Goal: Information Seeking & Learning: Learn about a topic

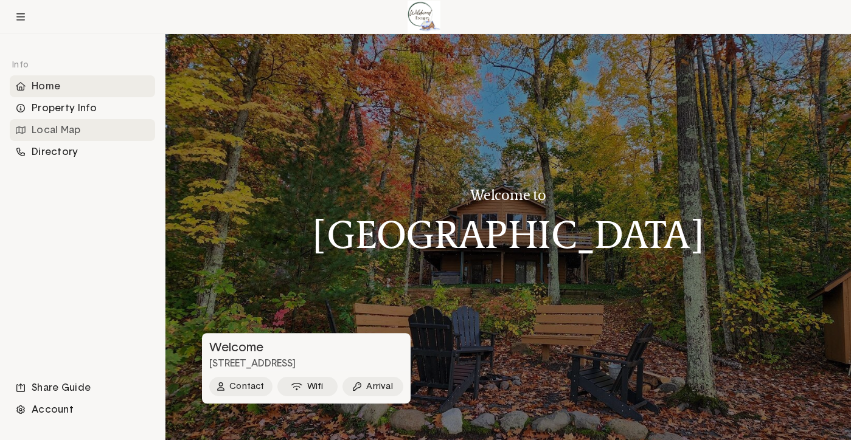
click at [76, 127] on div "Local Map" at bounding box center [82, 130] width 145 height 22
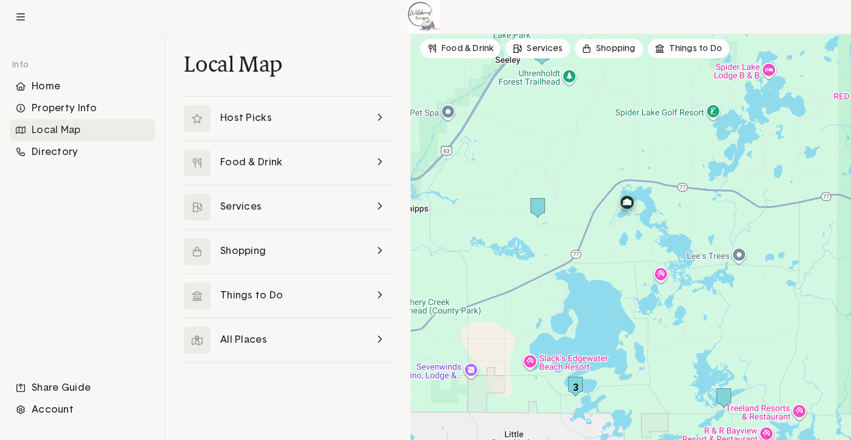
click at [626, 204] on img at bounding box center [627, 205] width 24 height 24
click at [328, 120] on link at bounding box center [288, 119] width 209 height 44
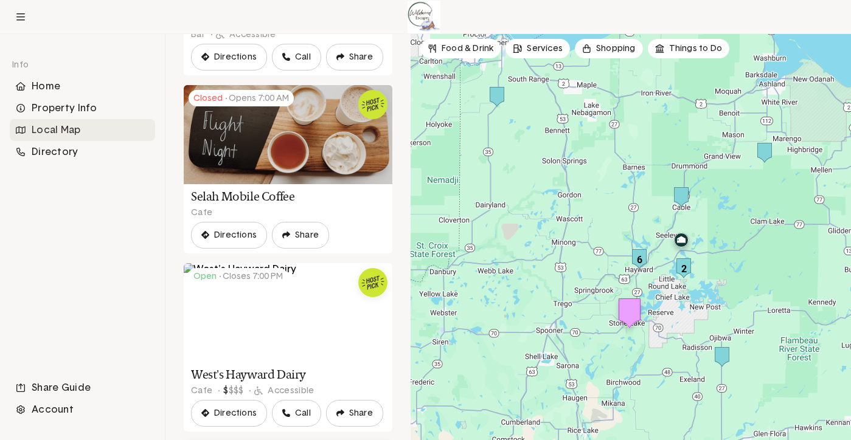
scroll to position [263, 0]
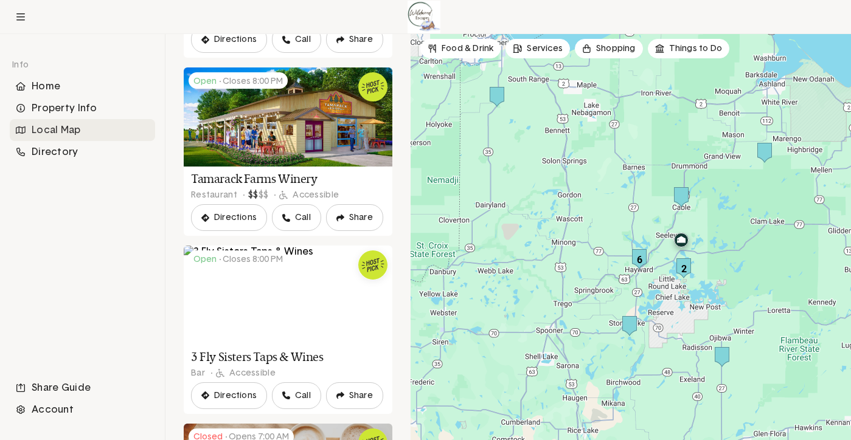
click at [681, 240] on img at bounding box center [681, 243] width 24 height 24
click at [719, 222] on div at bounding box center [631, 237] width 440 height 406
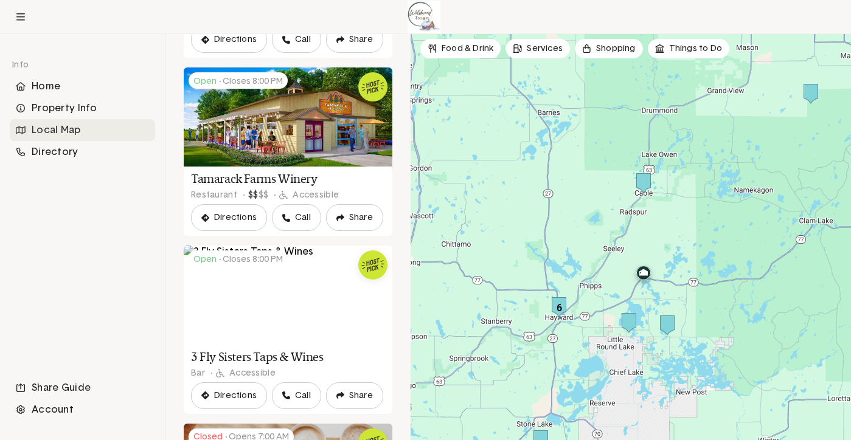
click at [678, 258] on div at bounding box center [631, 237] width 440 height 406
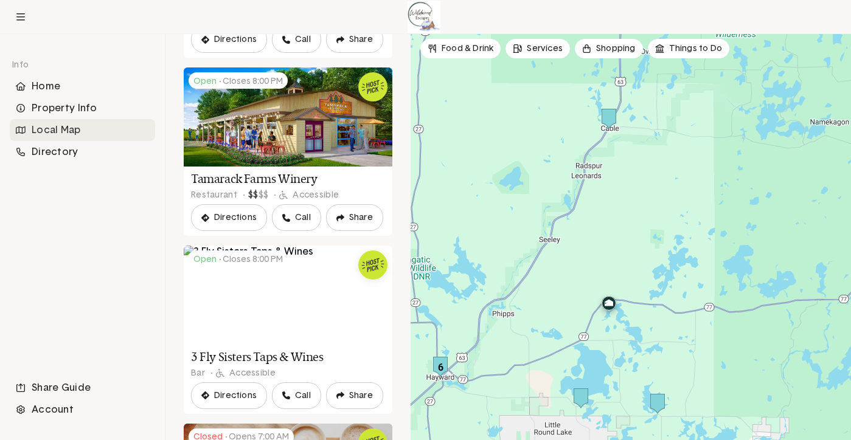
click at [595, 285] on div at bounding box center [631, 237] width 440 height 406
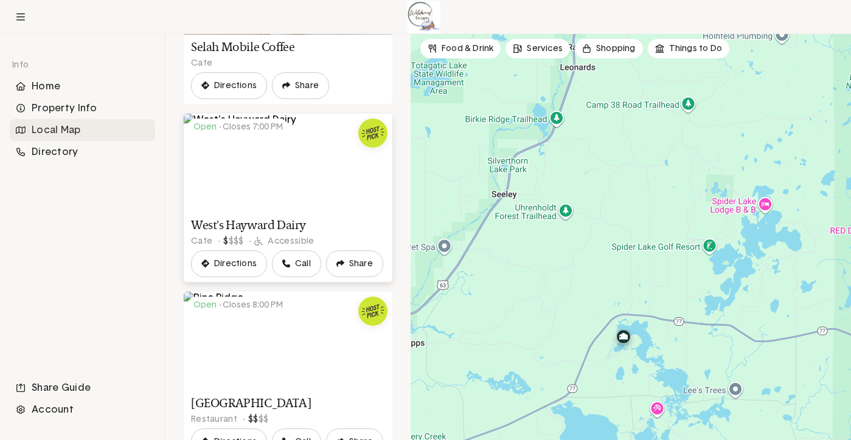
scroll to position [795, 0]
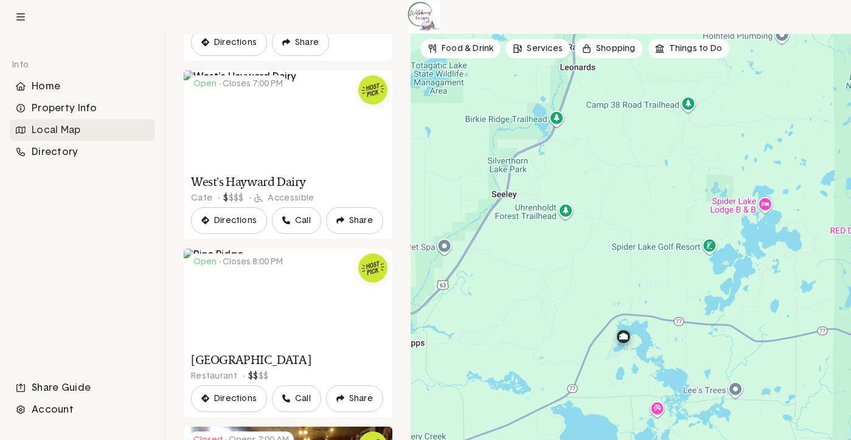
click at [540, 236] on div at bounding box center [631, 237] width 440 height 406
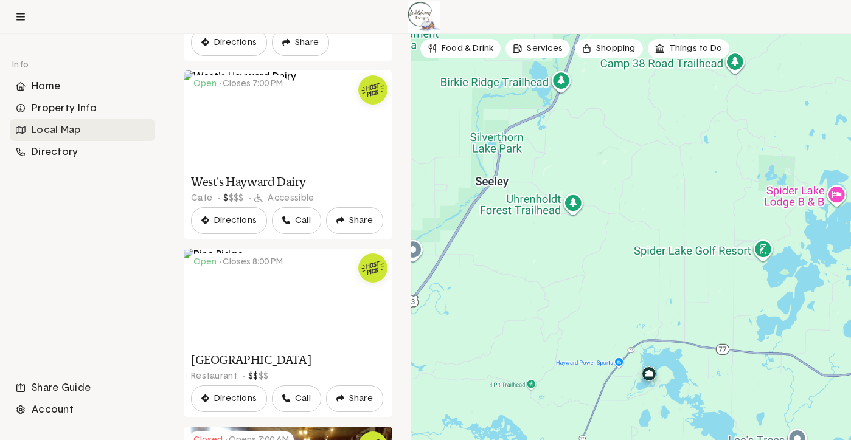
click at [540, 236] on div at bounding box center [631, 237] width 440 height 406
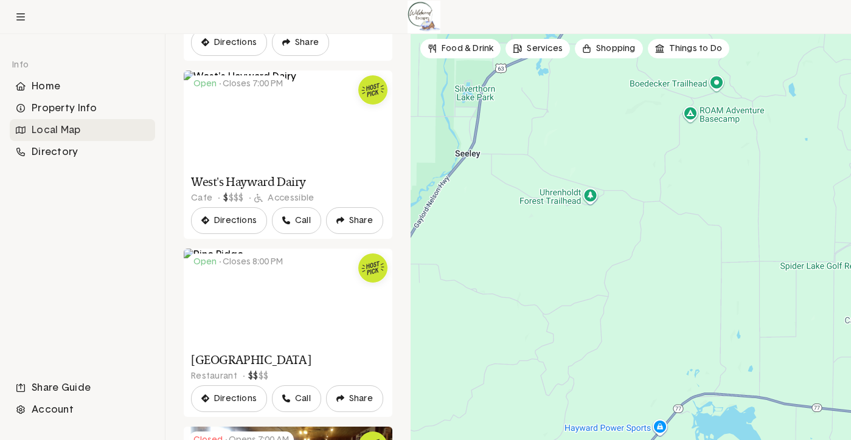
click at [68, 133] on div "Local Map" at bounding box center [82, 130] width 145 height 22
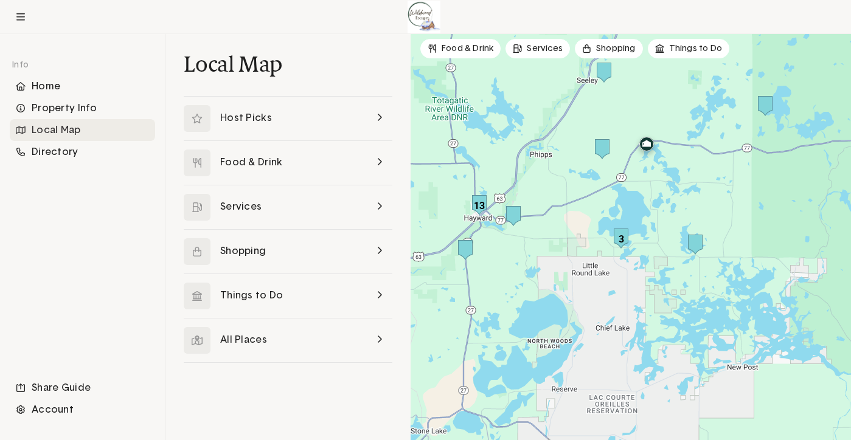
click at [662, 158] on div at bounding box center [631, 237] width 440 height 406
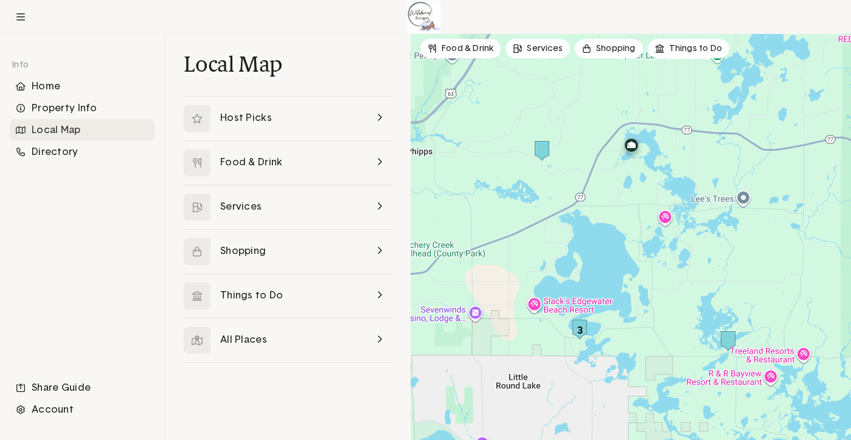
click at [662, 158] on div at bounding box center [631, 237] width 440 height 406
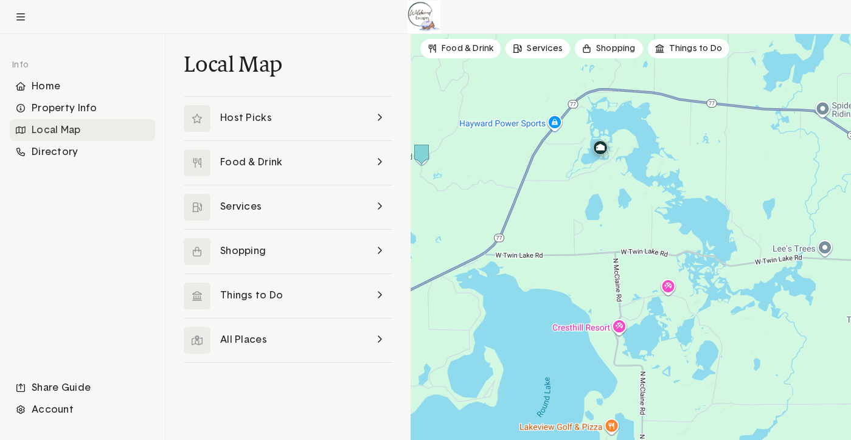
click at [590, 155] on img at bounding box center [600, 150] width 24 height 24
click at [600, 170] on div at bounding box center [631, 237] width 440 height 406
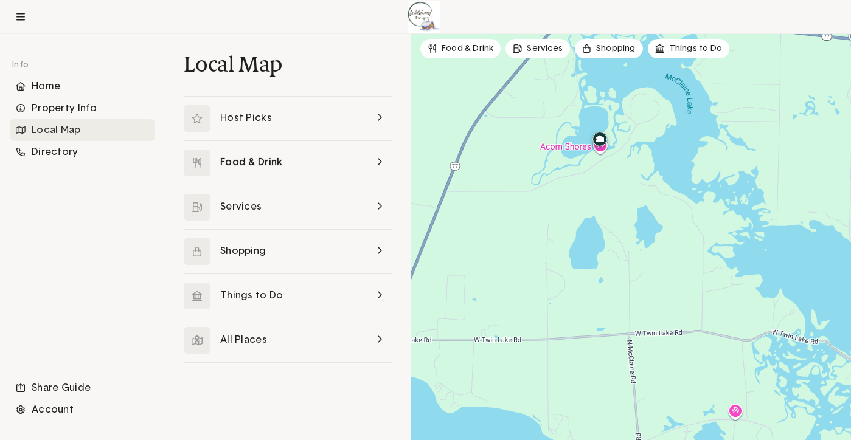
click at [307, 162] on link at bounding box center [288, 163] width 209 height 44
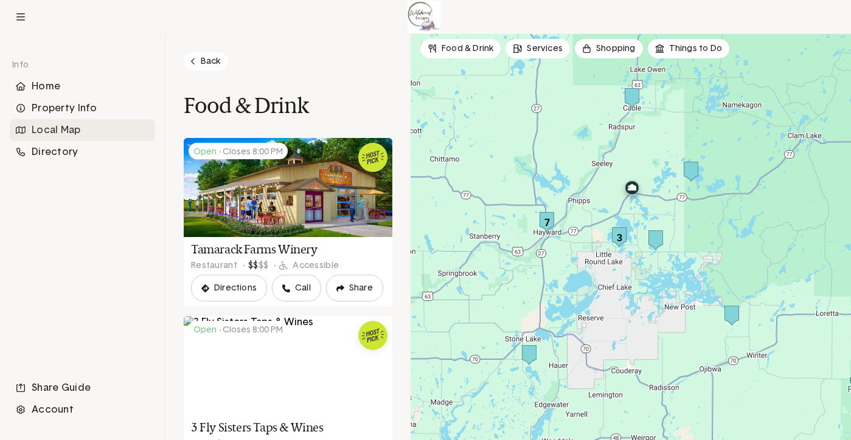
click at [619, 234] on img "3" at bounding box center [619, 237] width 15 height 20
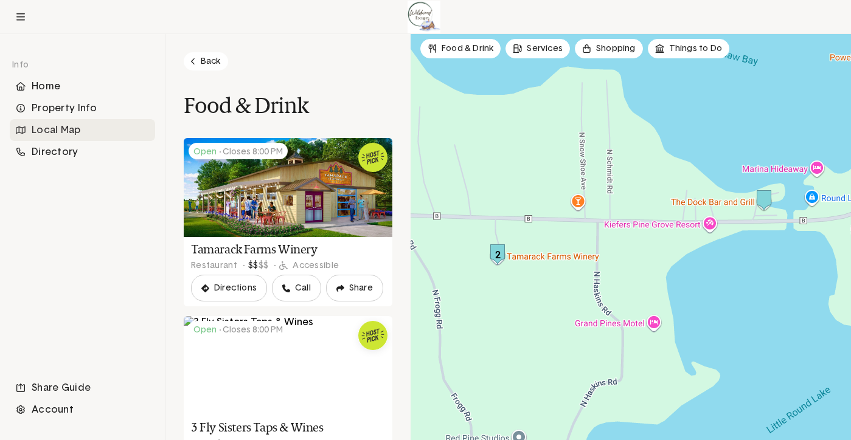
click at [493, 254] on img "2" at bounding box center [497, 255] width 15 height 20
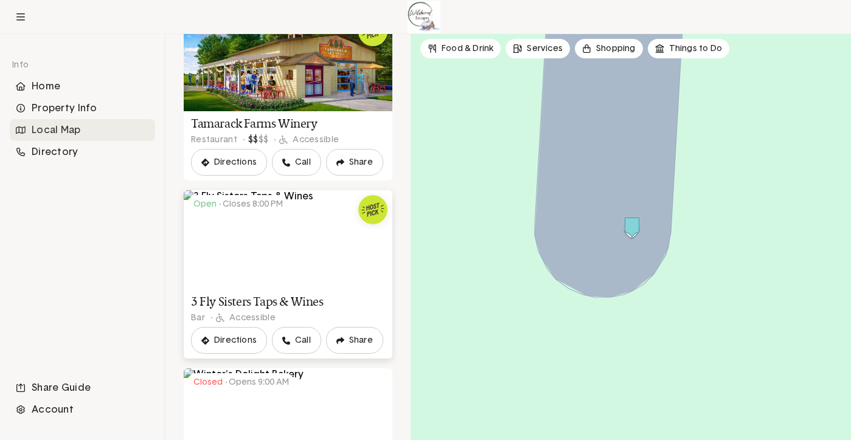
scroll to position [138, 0]
